Goal: Task Accomplishment & Management: Use online tool/utility

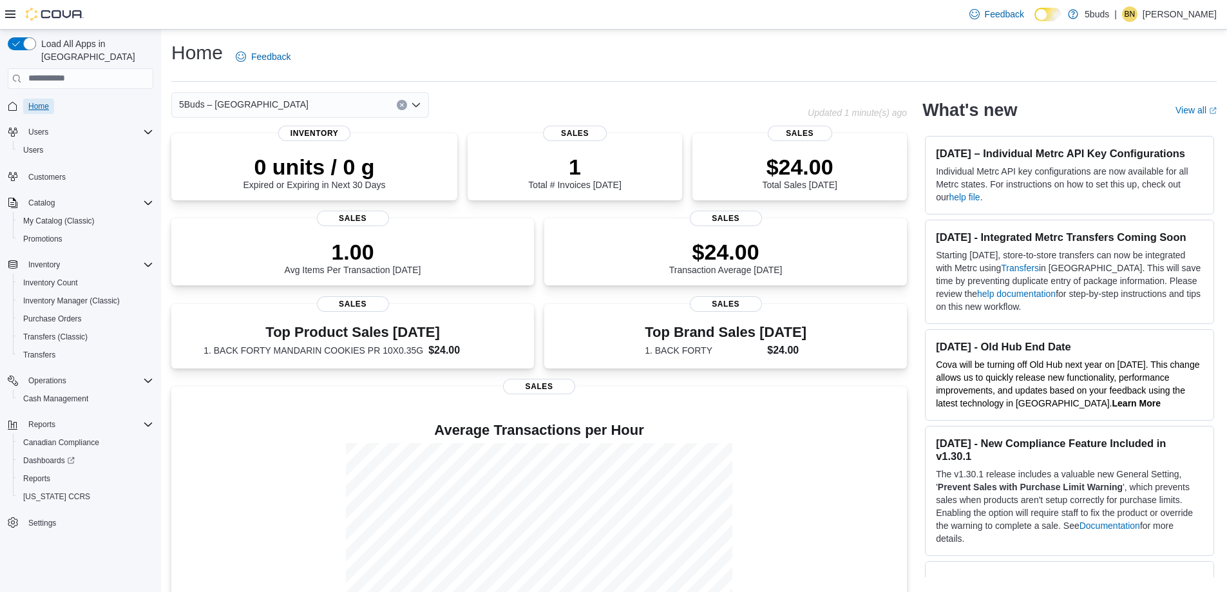
click at [39, 101] on span "Home" at bounding box center [38, 106] width 21 height 10
click at [35, 473] on span "Reports" at bounding box center [36, 478] width 27 height 10
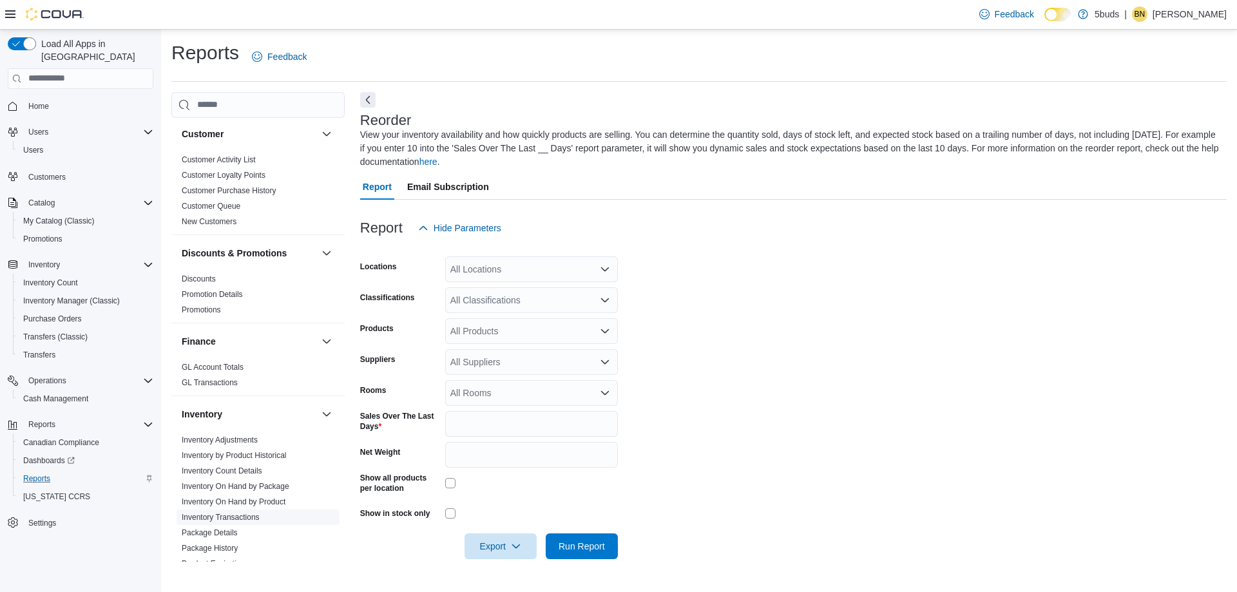
scroll to position [515, 0]
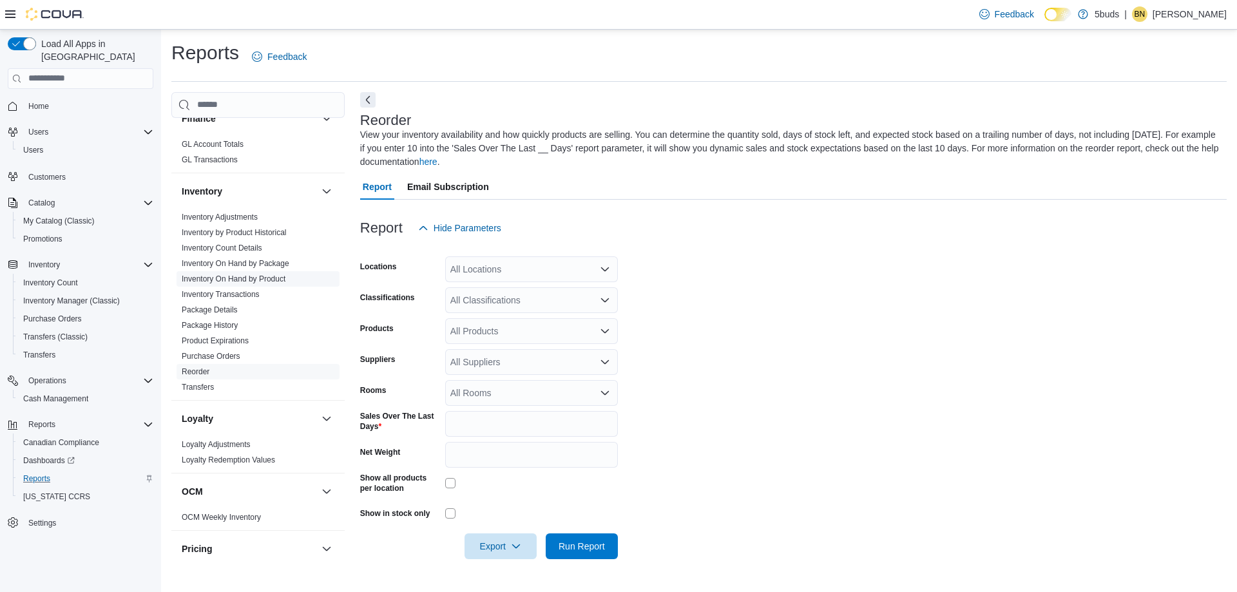
click at [255, 274] on link "Inventory On Hand by Product" at bounding box center [234, 278] width 104 height 9
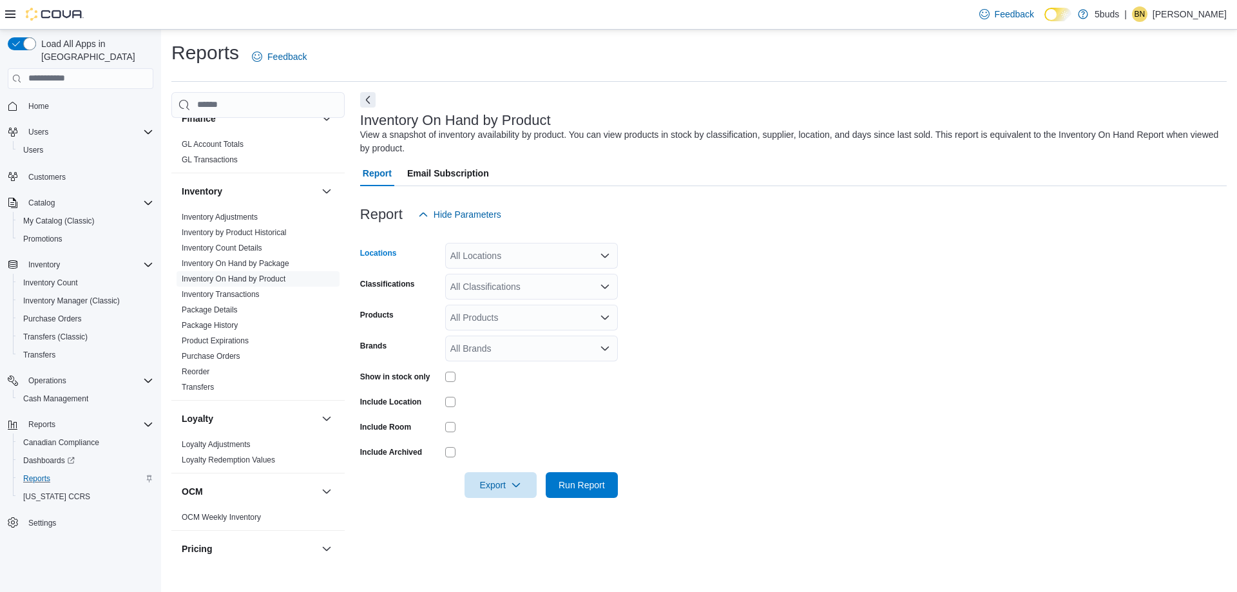
click at [603, 253] on icon "Open list of options" at bounding box center [605, 256] width 10 height 10
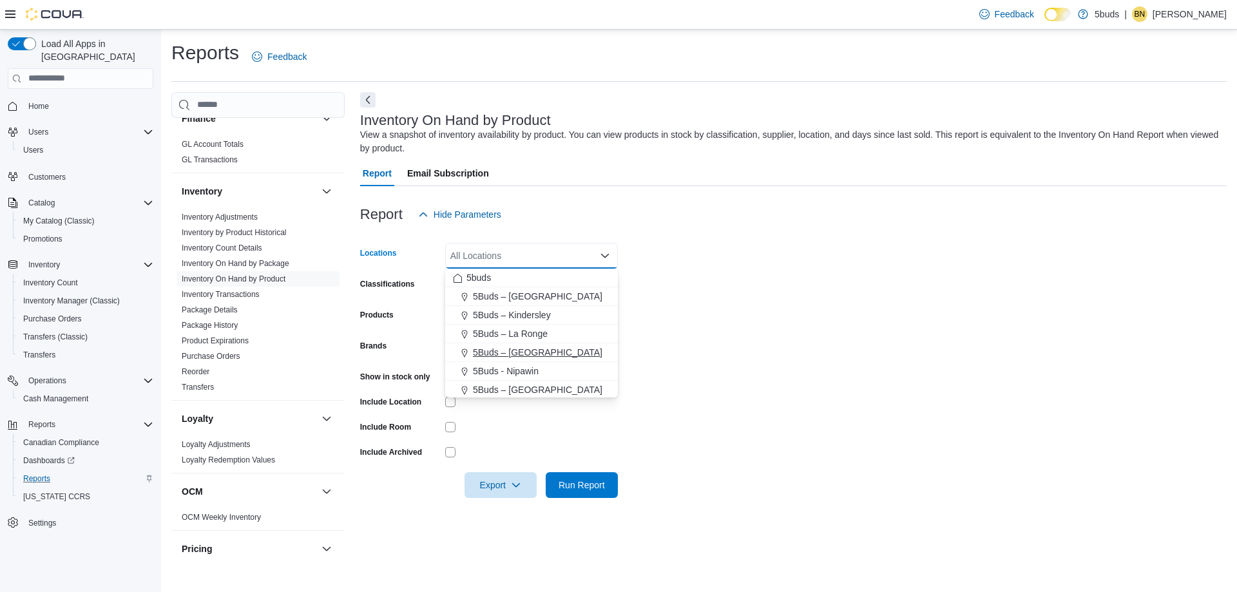
click at [533, 352] on span "5Buds – [GEOGRAPHIC_DATA]" at bounding box center [537, 352] width 129 height 13
click at [834, 352] on form "Locations 5Buds – [GEOGRAPHIC_DATA] box. Selected. 5Buds – [GEOGRAPHIC_DATA]. P…" at bounding box center [793, 362] width 866 height 271
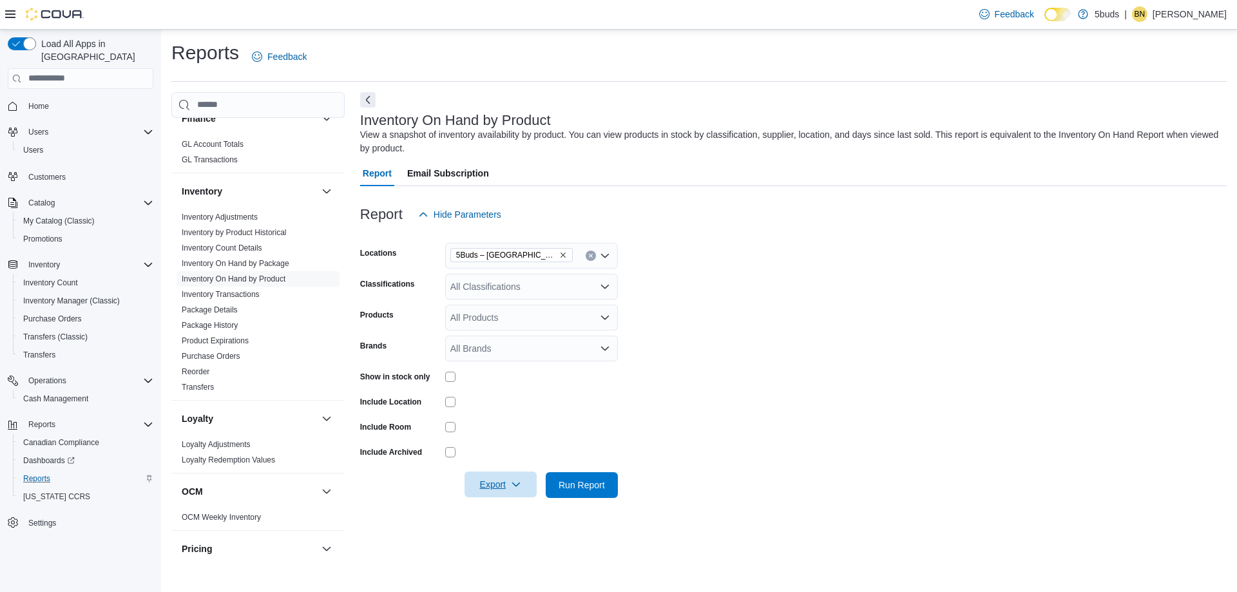
click at [510, 484] on span "Export" at bounding box center [500, 485] width 57 height 26
click at [495, 509] on span "Export to Excel" at bounding box center [502, 511] width 58 height 10
